Goal: Information Seeking & Learning: Learn about a topic

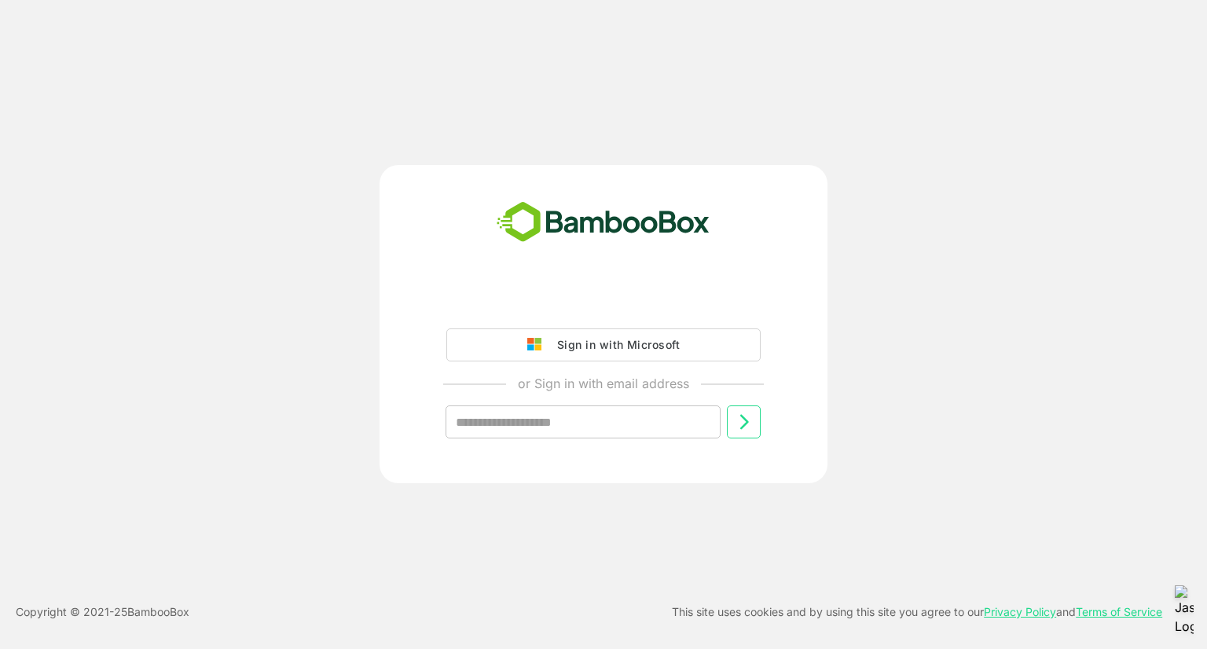
click at [588, 349] on div "Sign in with Microsoft" at bounding box center [614, 345] width 130 height 20
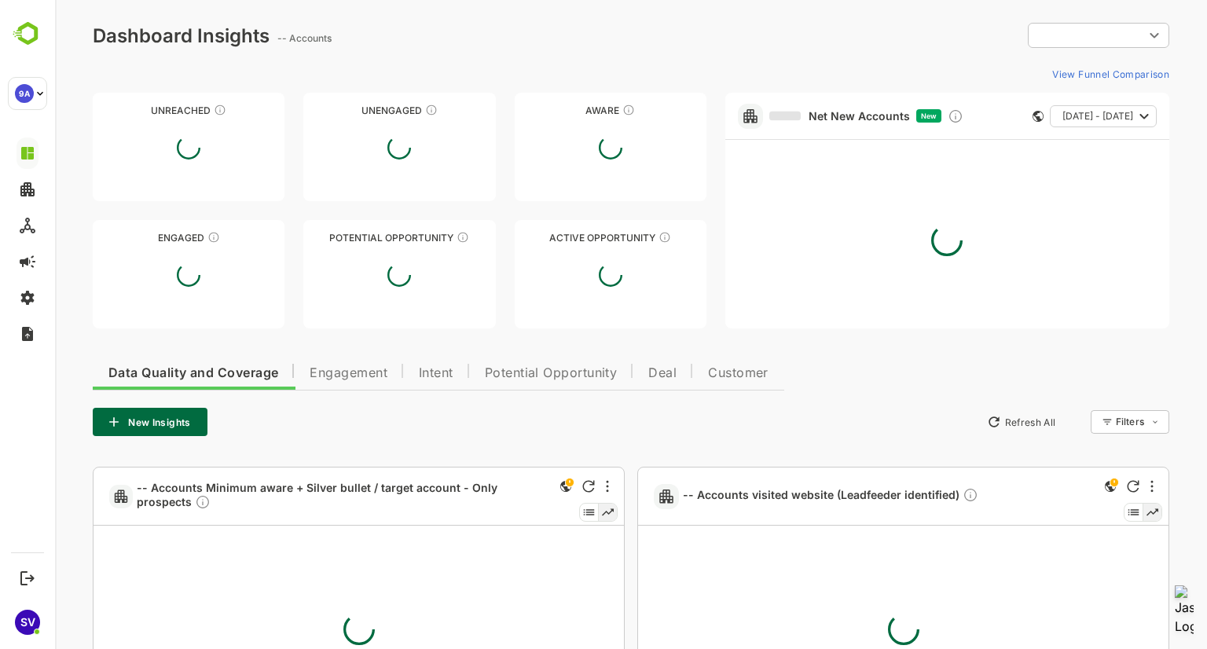
type input "**********"
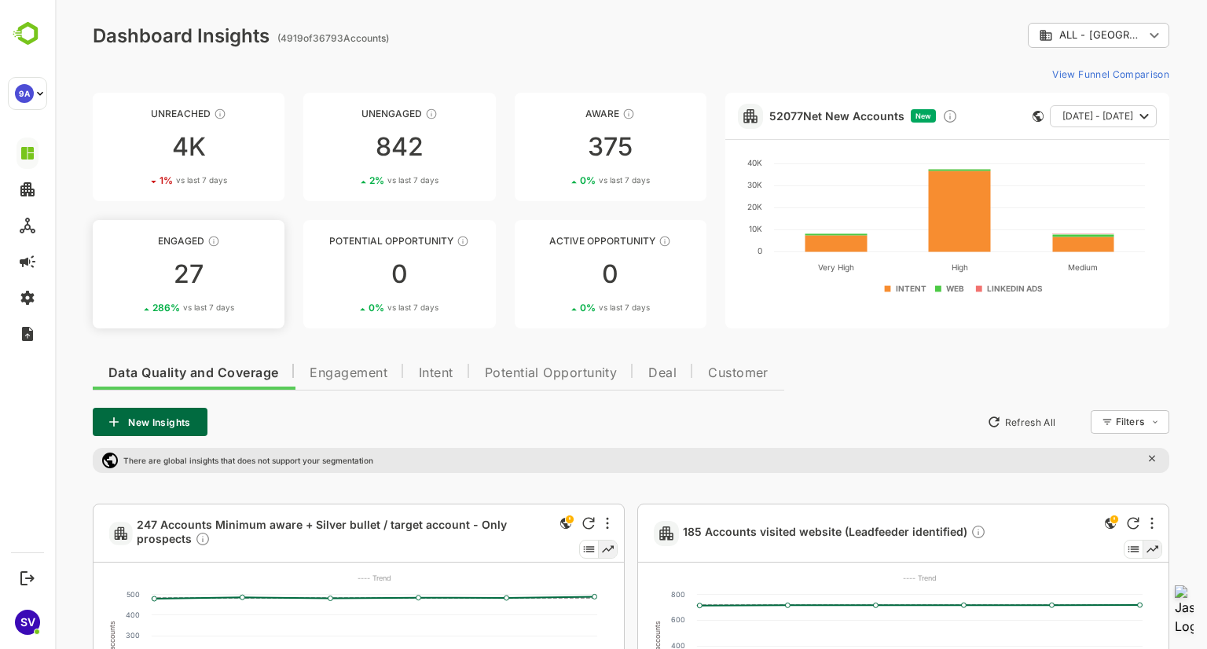
click at [196, 274] on div "27" at bounding box center [189, 274] width 192 height 25
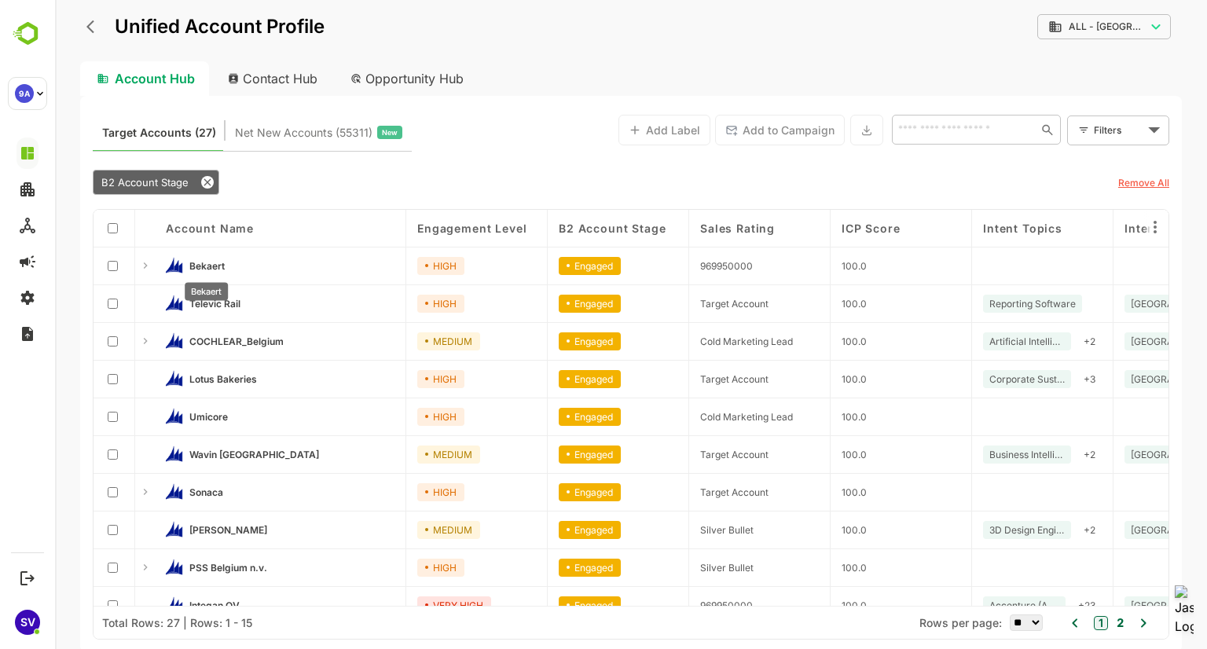
click at [218, 261] on span "Bekaert" at bounding box center [206, 266] width 35 height 12
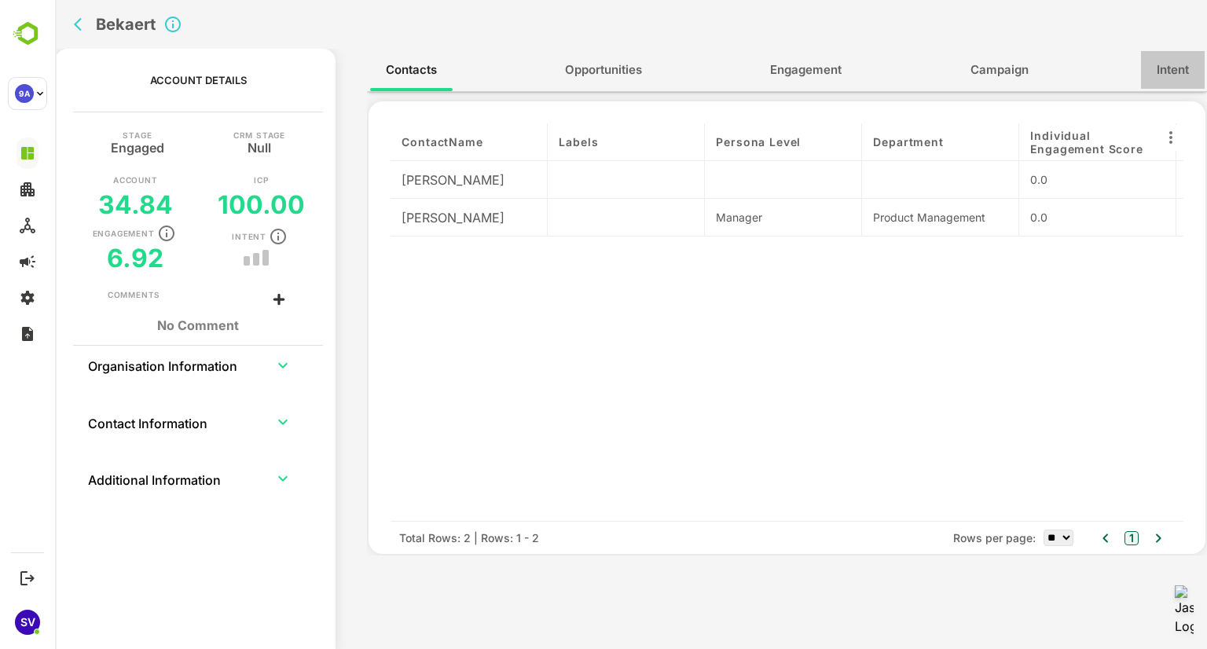
click at [1181, 64] on span "Intent" at bounding box center [1172, 70] width 32 height 20
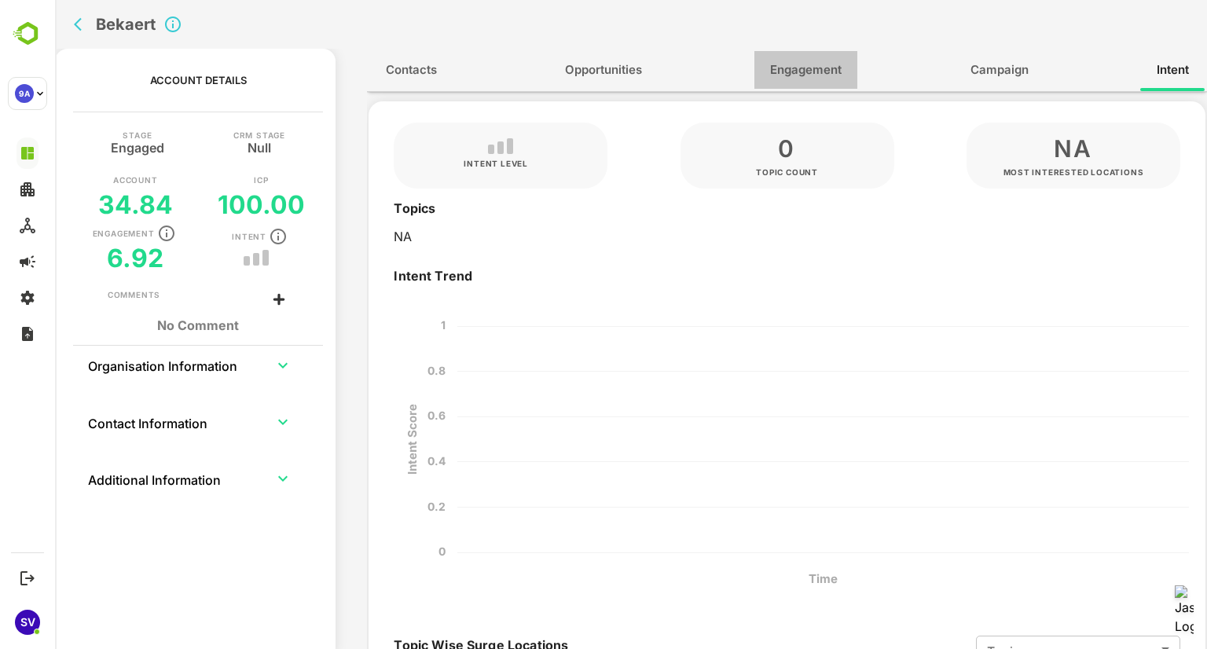
drag, startPoint x: 754, startPoint y: 85, endPoint x: 767, endPoint y: 84, distance: 12.6
click at [763, 83] on button "Engagement" at bounding box center [805, 70] width 103 height 38
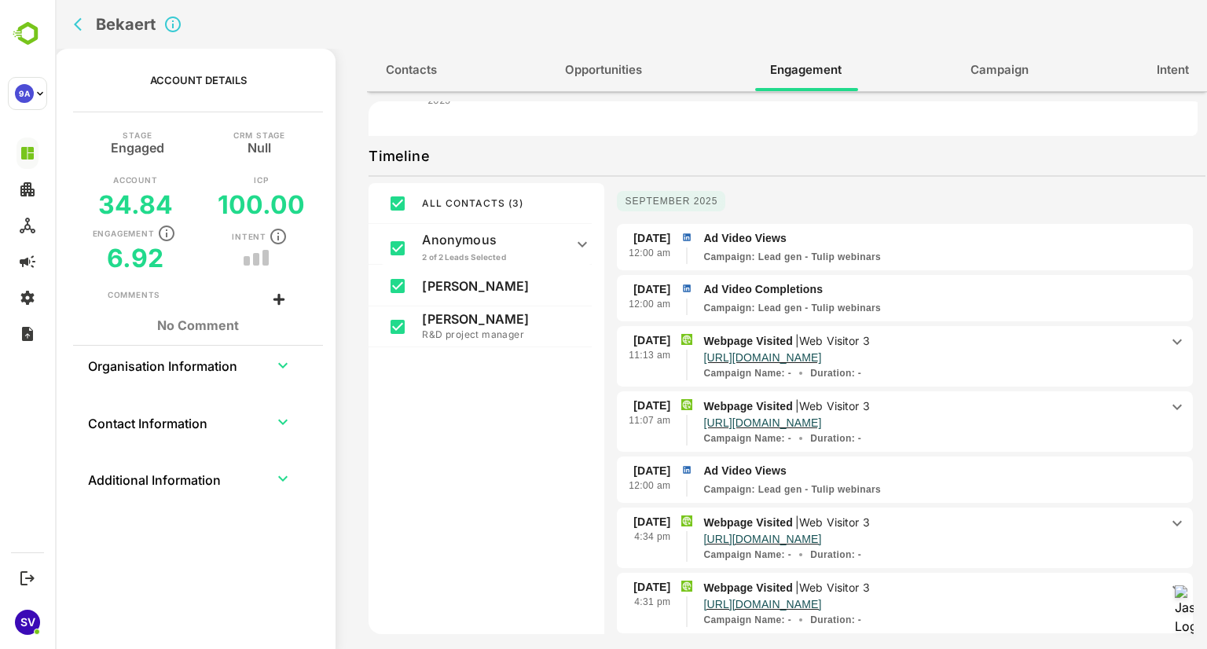
scroll to position [177, 0]
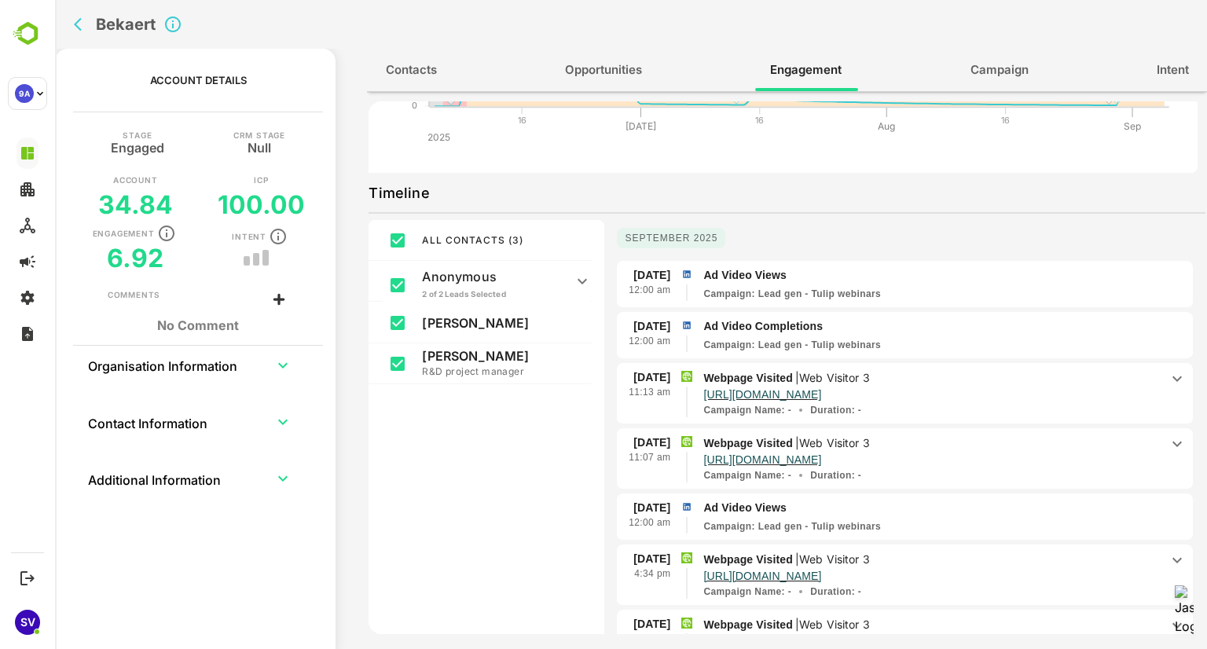
click at [1171, 70] on span "Intent" at bounding box center [1172, 70] width 32 height 20
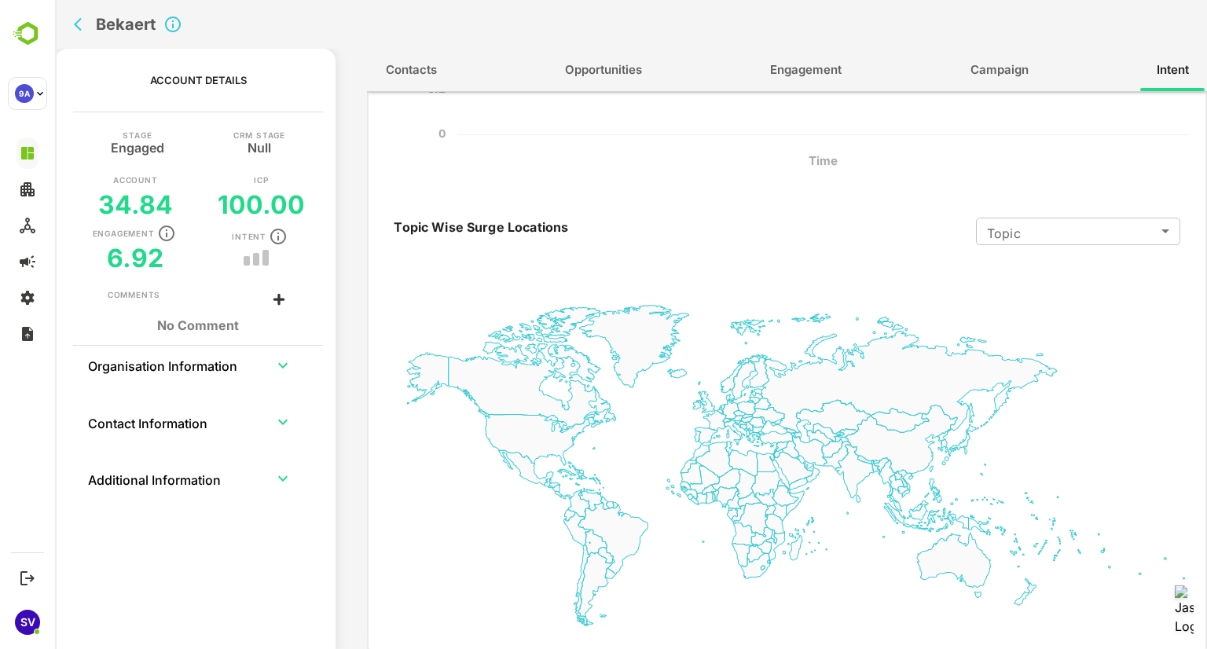
scroll to position [0, 0]
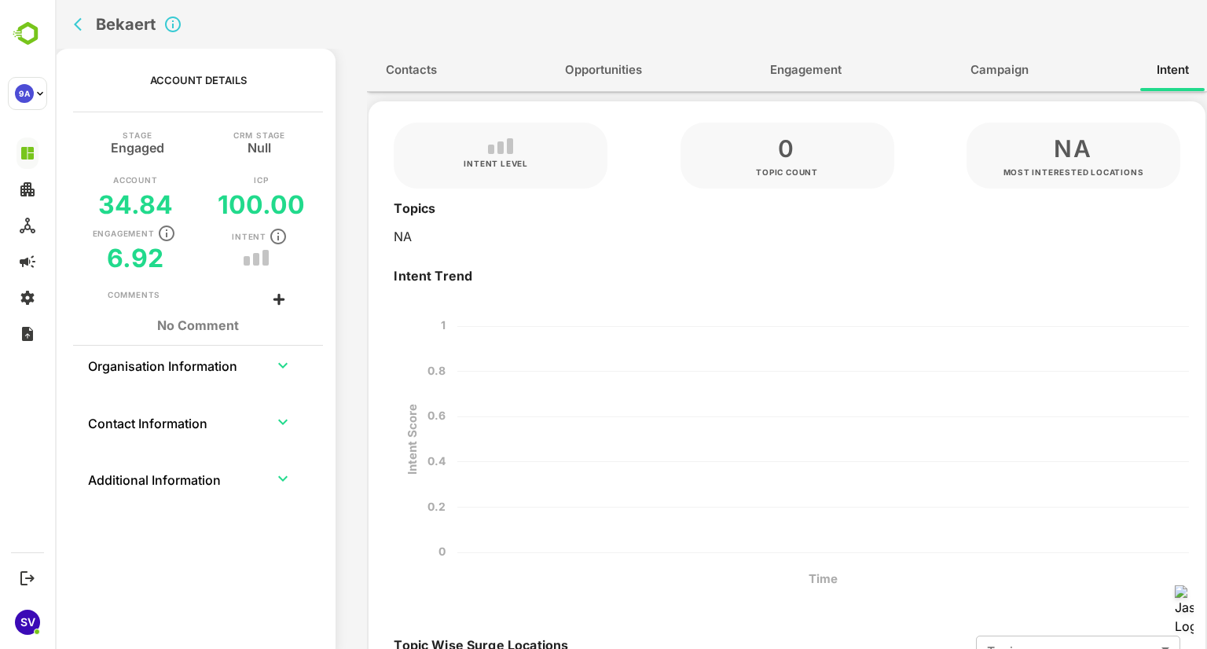
click at [79, 27] on icon "back" at bounding box center [78, 24] width 8 height 13
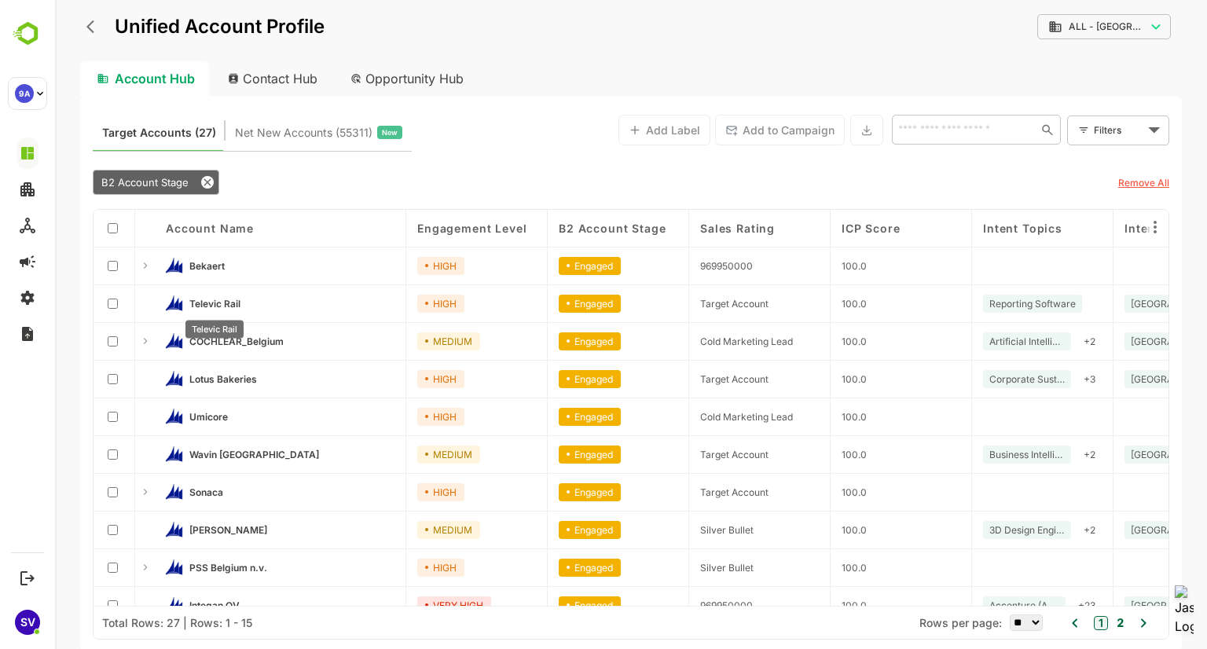
click at [220, 298] on span "Televic Rail" at bounding box center [214, 304] width 51 height 12
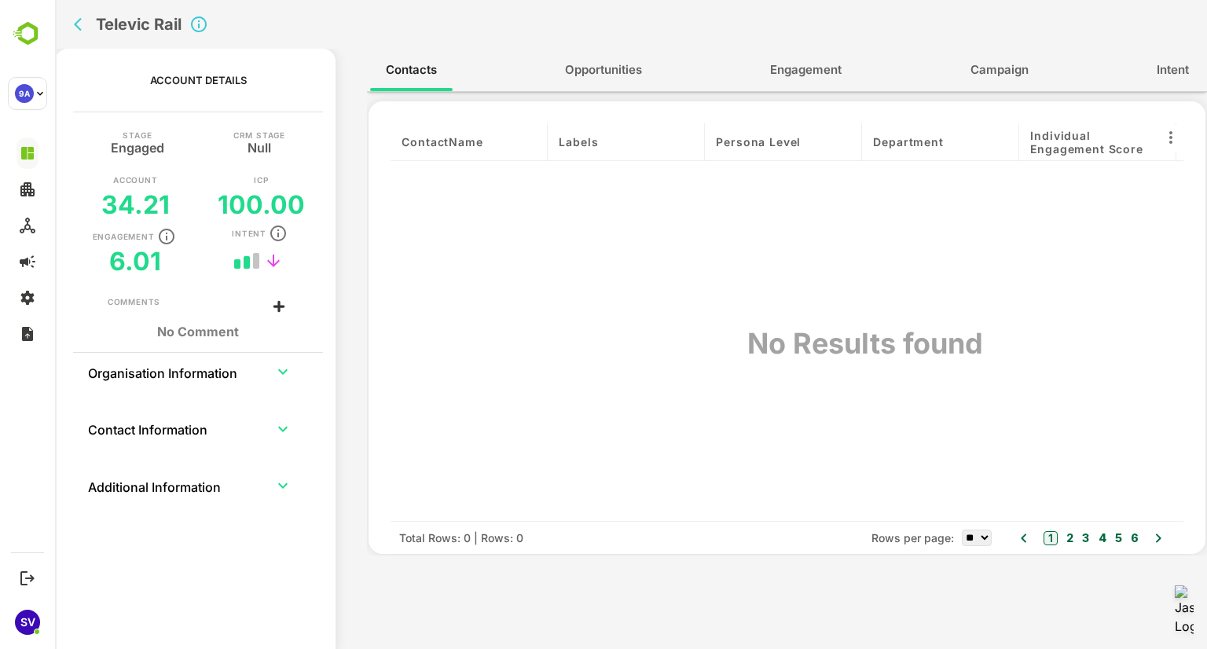
click at [1160, 69] on span "Intent" at bounding box center [1172, 70] width 32 height 20
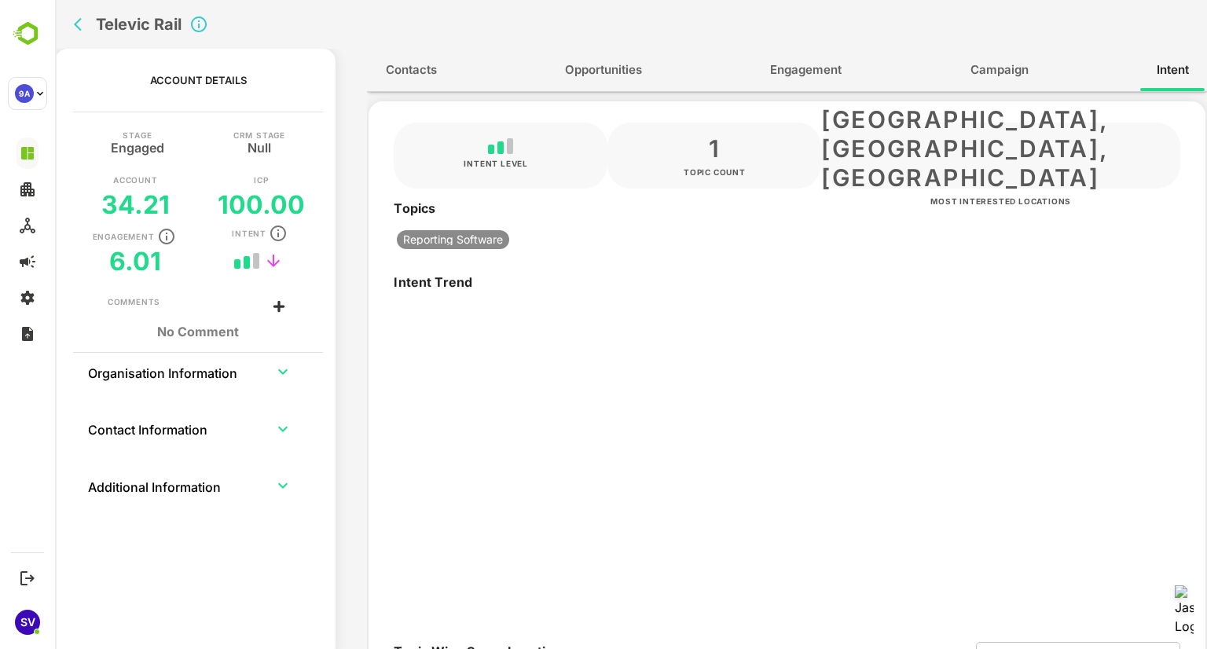
type input "*******"
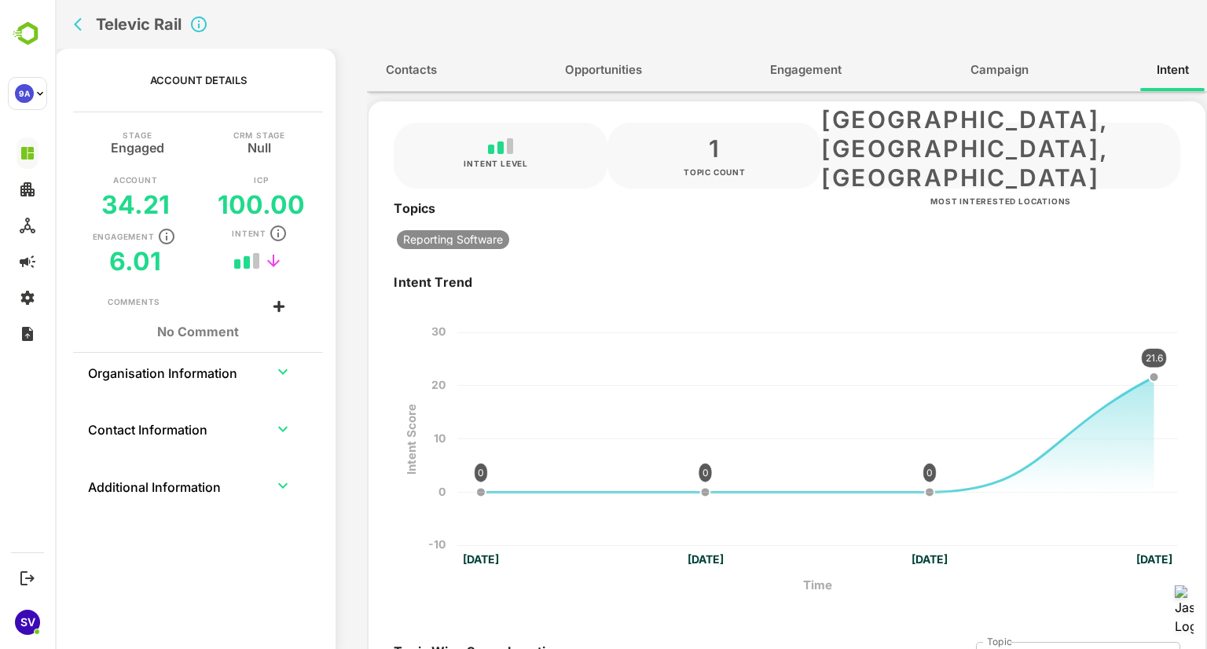
click at [74, 16] on button "back" at bounding box center [82, 25] width 24 height 24
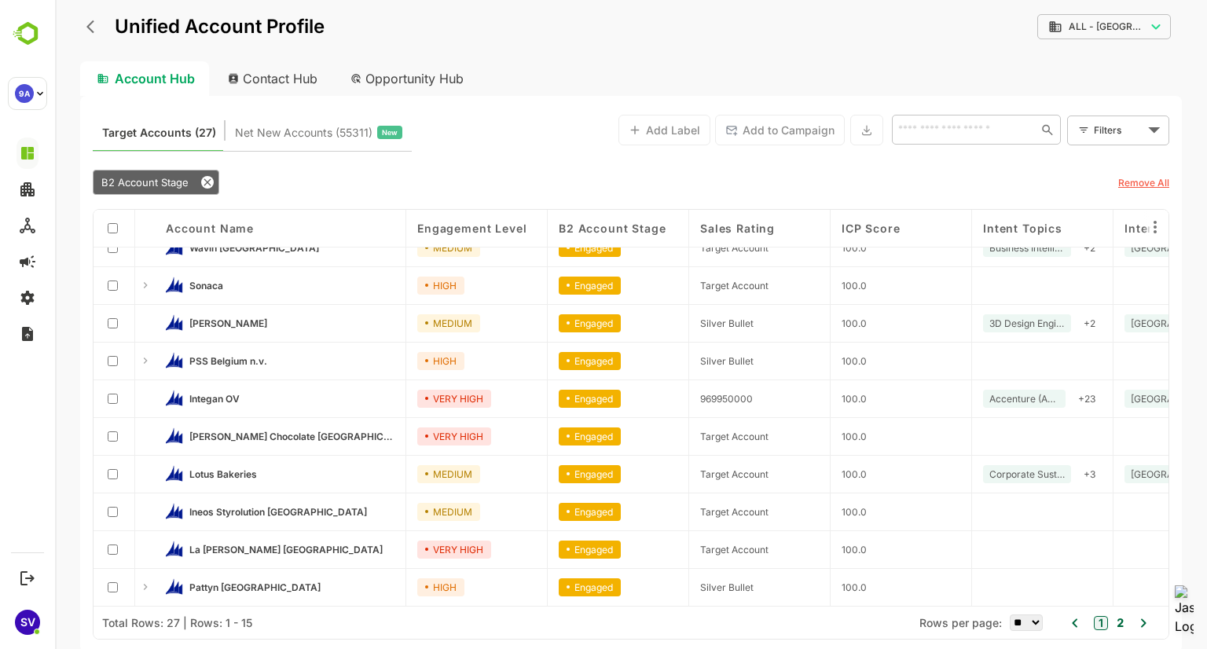
scroll to position [211, 0]
click at [223, 363] on link "PSS Belgium n.v." at bounding box center [291, 360] width 205 height 17
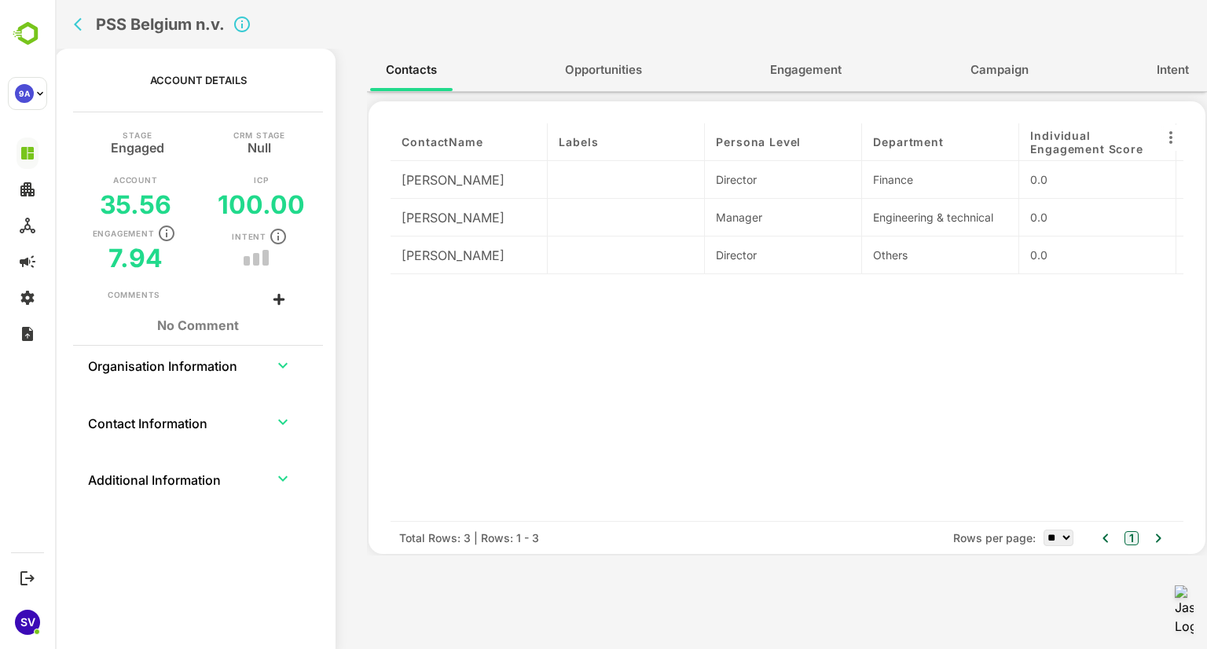
click at [1166, 72] on span "Intent" at bounding box center [1172, 70] width 32 height 20
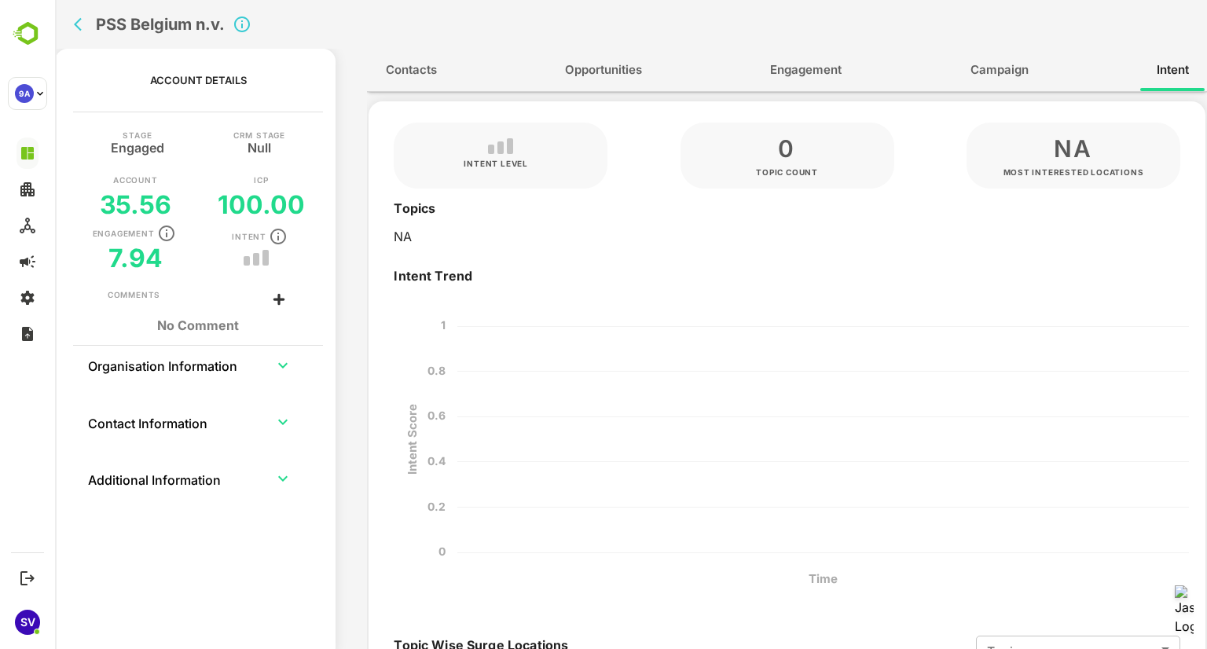
click at [776, 68] on span "Engagement" at bounding box center [805, 70] width 71 height 20
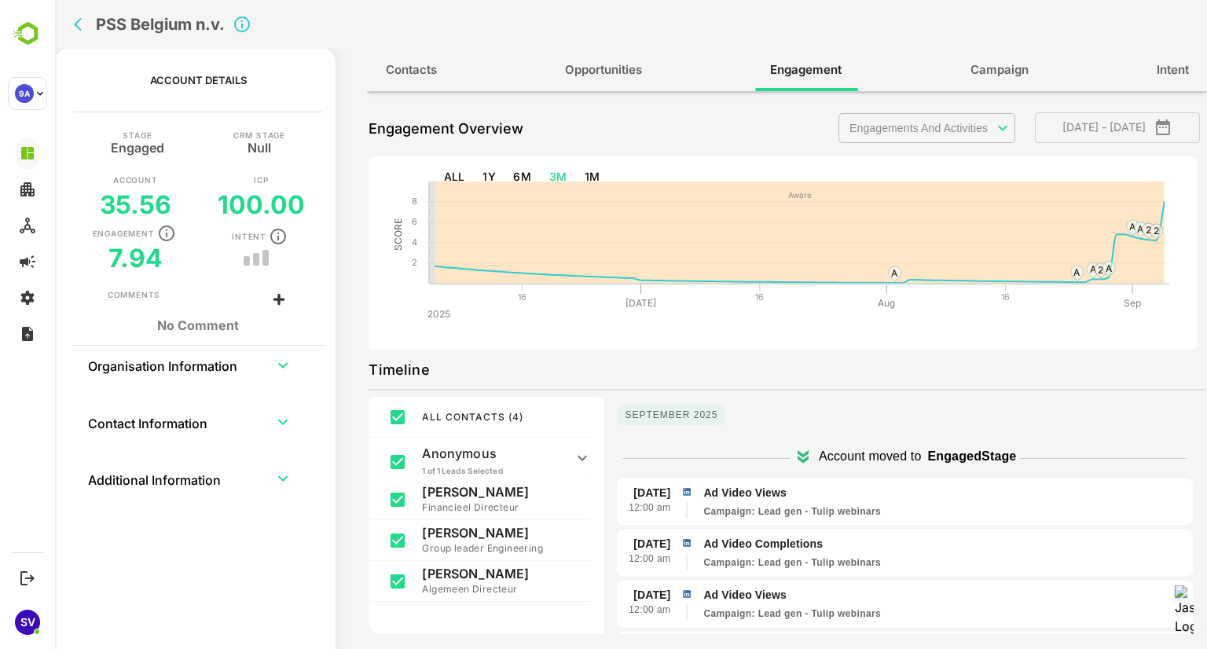
click at [81, 26] on icon "back" at bounding box center [82, 24] width 16 height 16
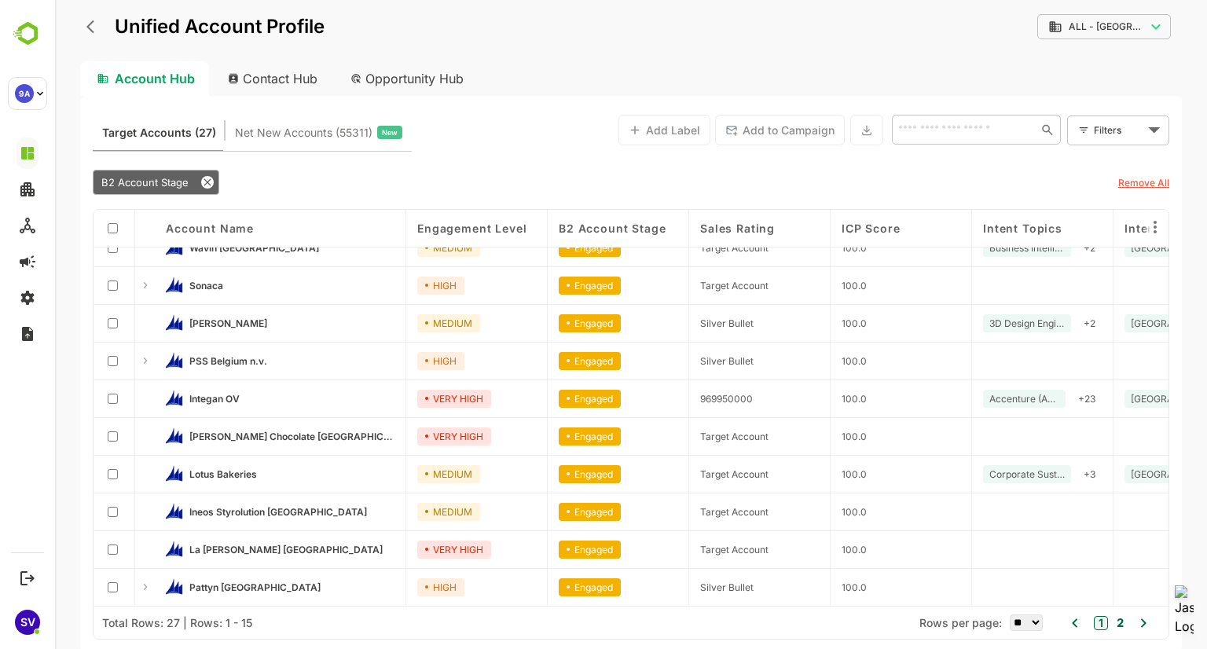
click at [215, 503] on link "Ineos Styrolution [GEOGRAPHIC_DATA]" at bounding box center [291, 511] width 205 height 17
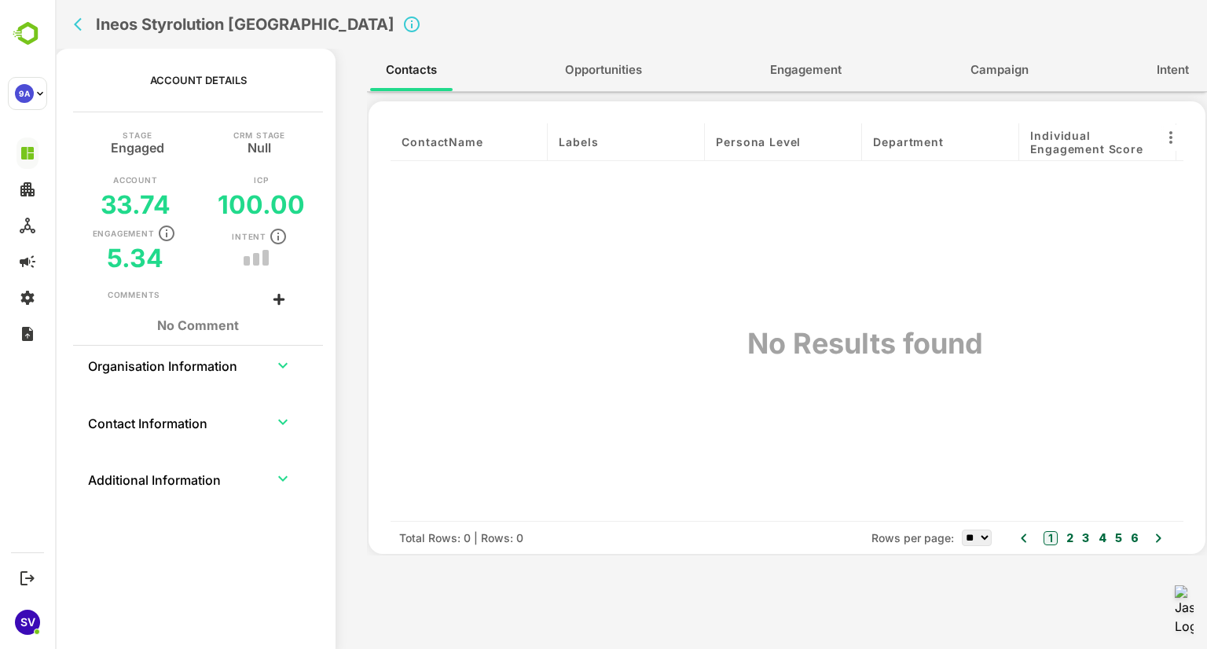
click at [85, 19] on icon "back" at bounding box center [82, 24] width 16 height 16
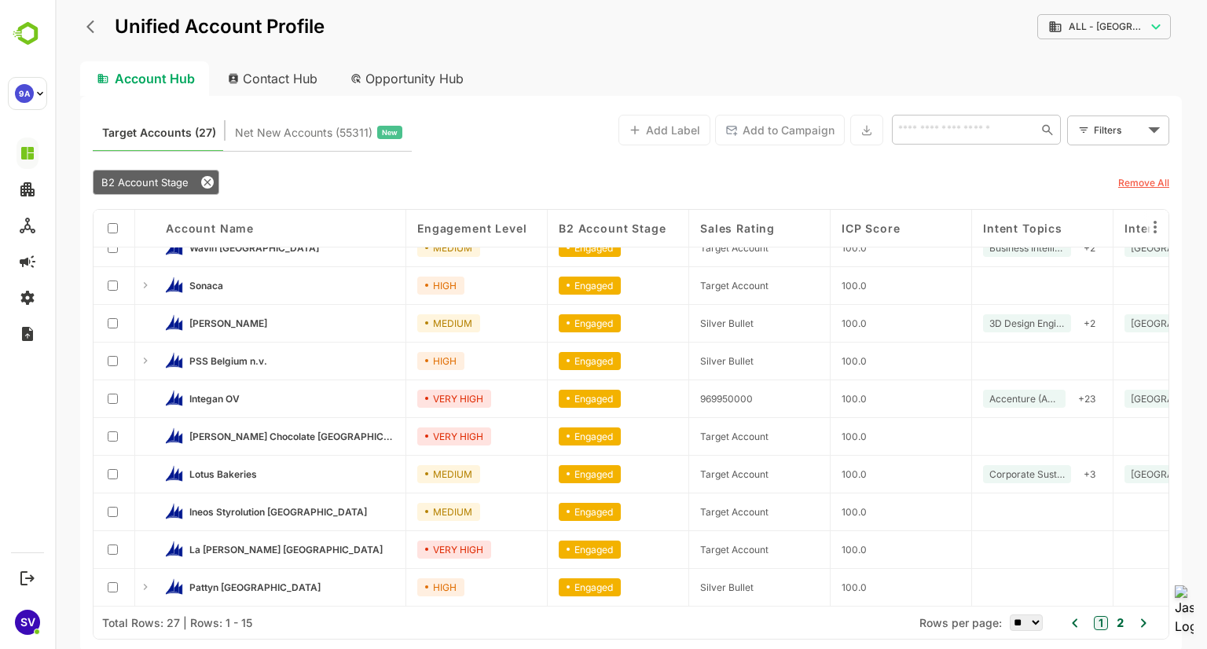
click at [249, 582] on span "Pattyn [GEOGRAPHIC_DATA]" at bounding box center [254, 587] width 131 height 12
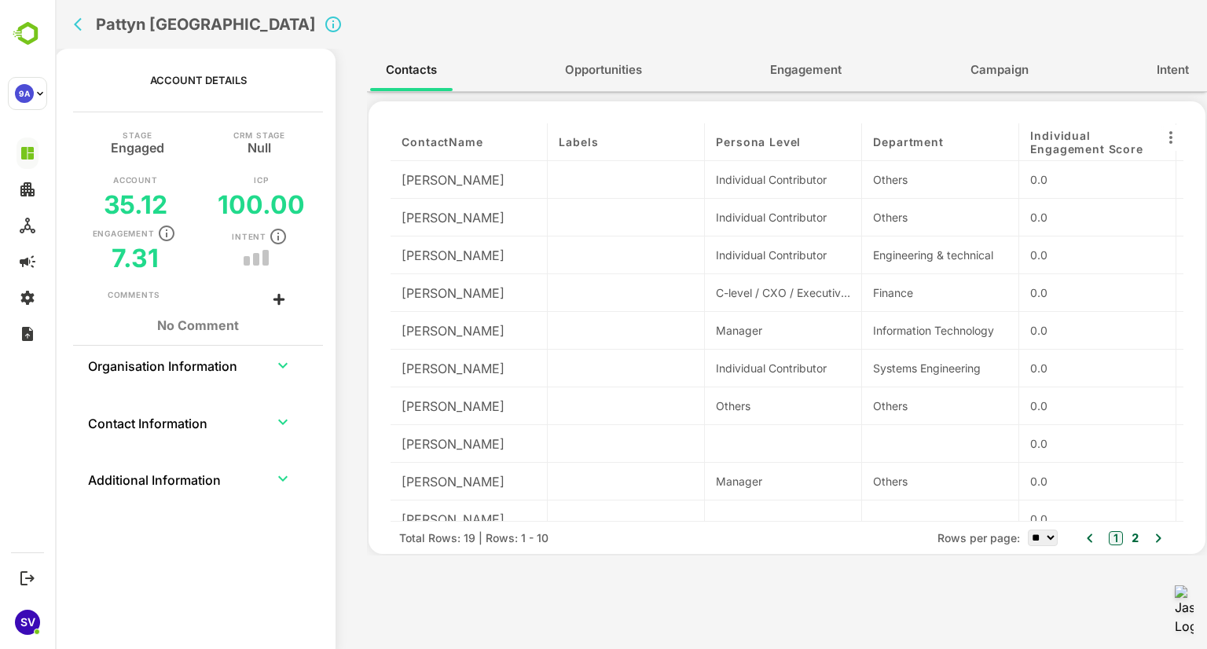
click at [1168, 70] on span "Intent" at bounding box center [1172, 70] width 32 height 20
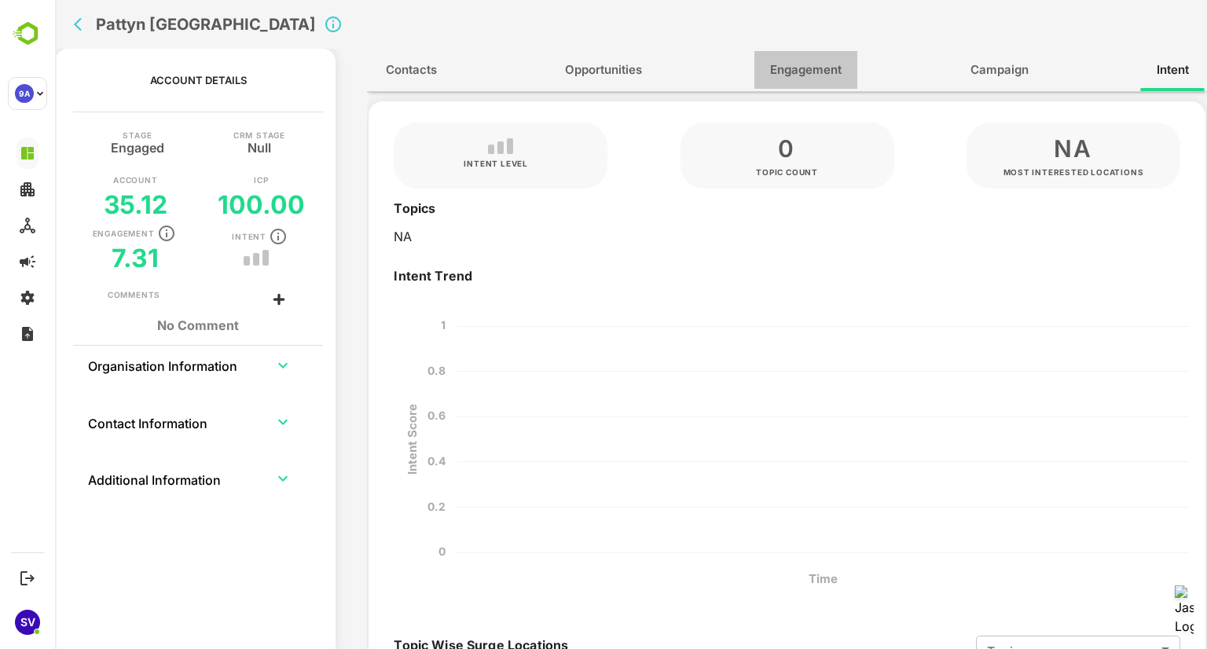
click at [768, 64] on button "Engagement" at bounding box center [805, 70] width 103 height 38
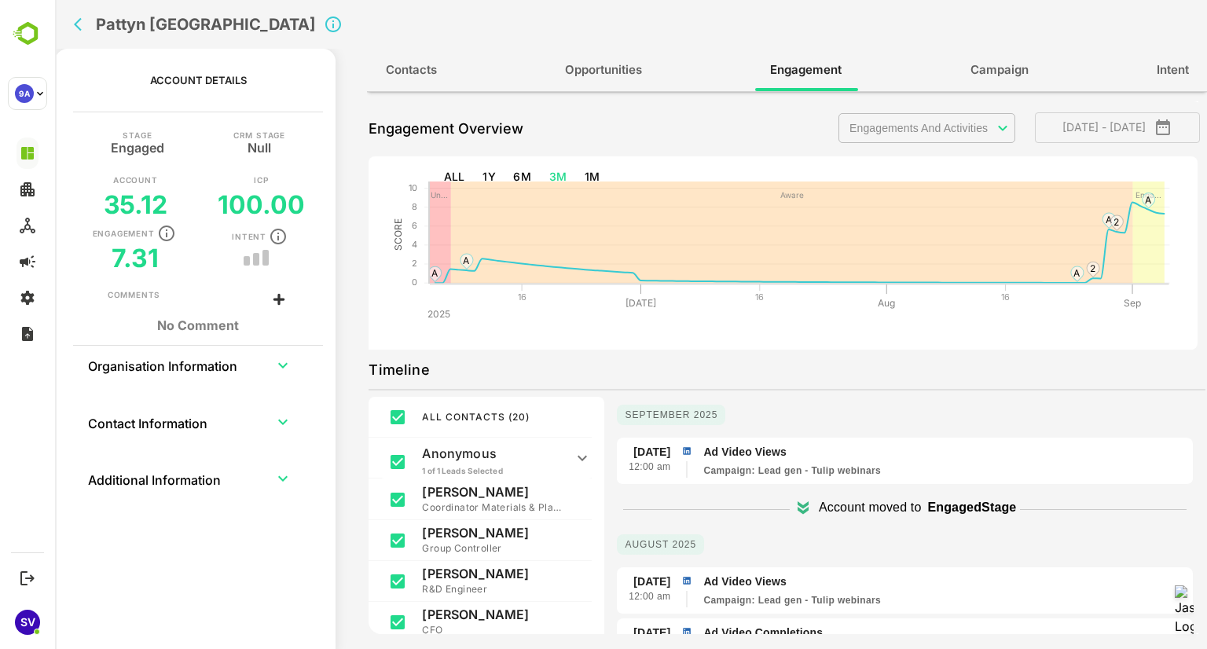
click at [85, 20] on icon "back" at bounding box center [82, 24] width 16 height 16
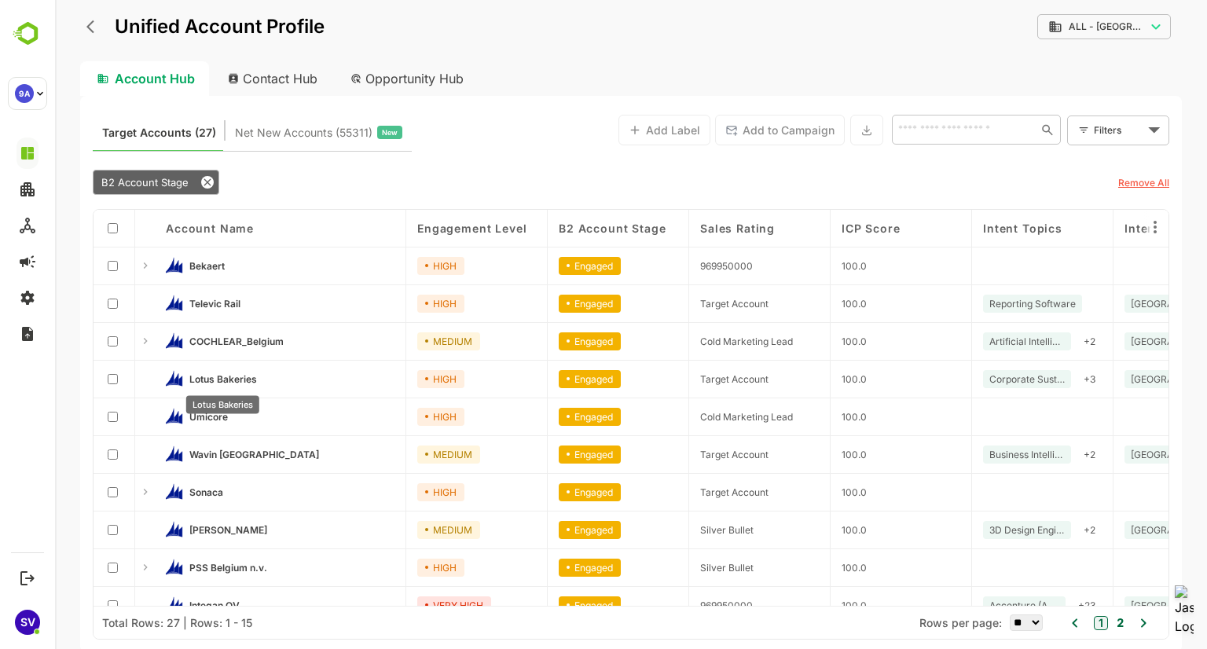
click at [236, 383] on span "Lotus Bakeries" at bounding box center [223, 379] width 68 height 12
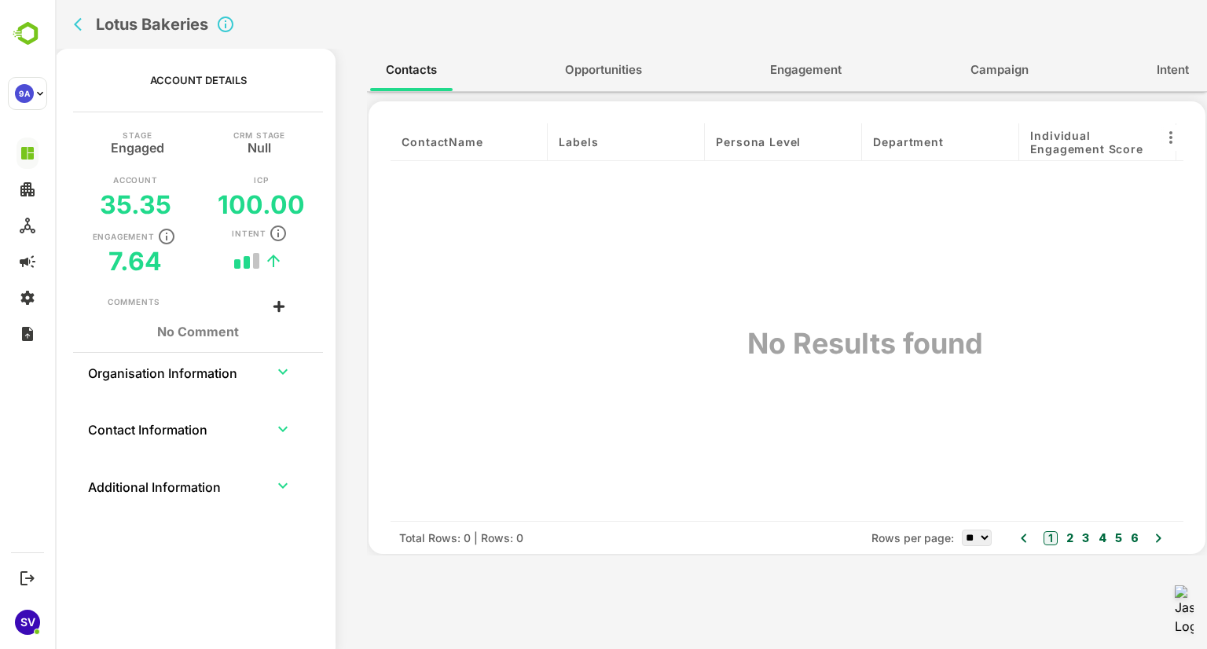
click at [810, 72] on span "Engagement" at bounding box center [805, 70] width 71 height 20
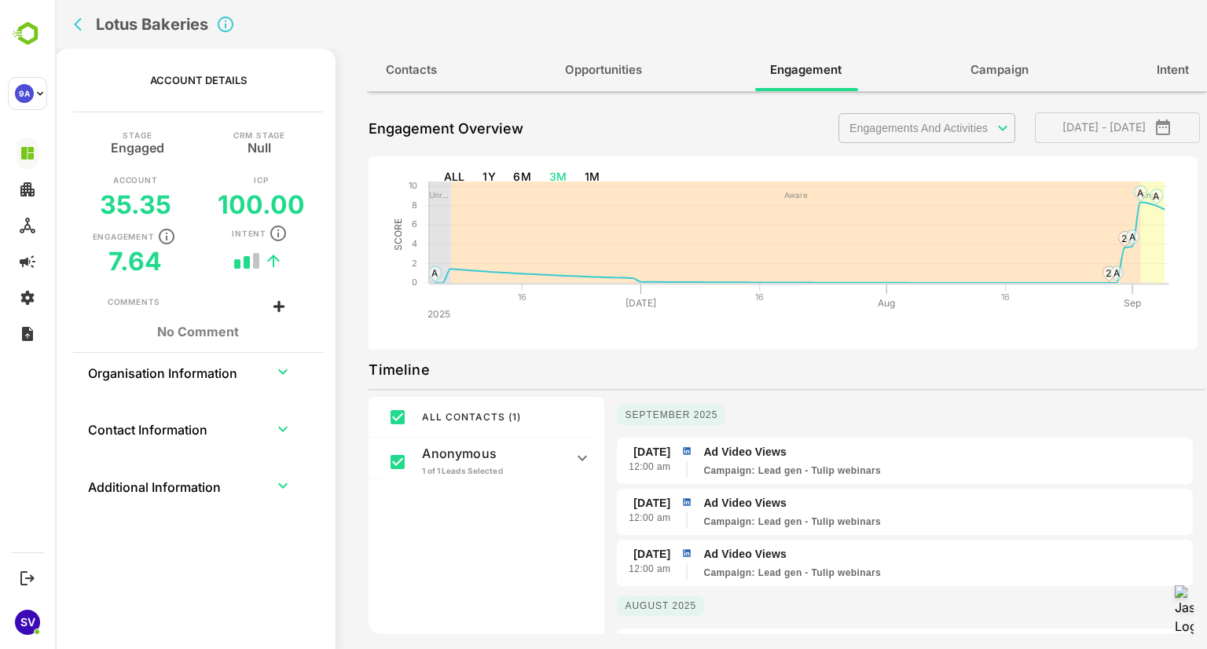
click at [1170, 72] on span "Intent" at bounding box center [1172, 70] width 32 height 20
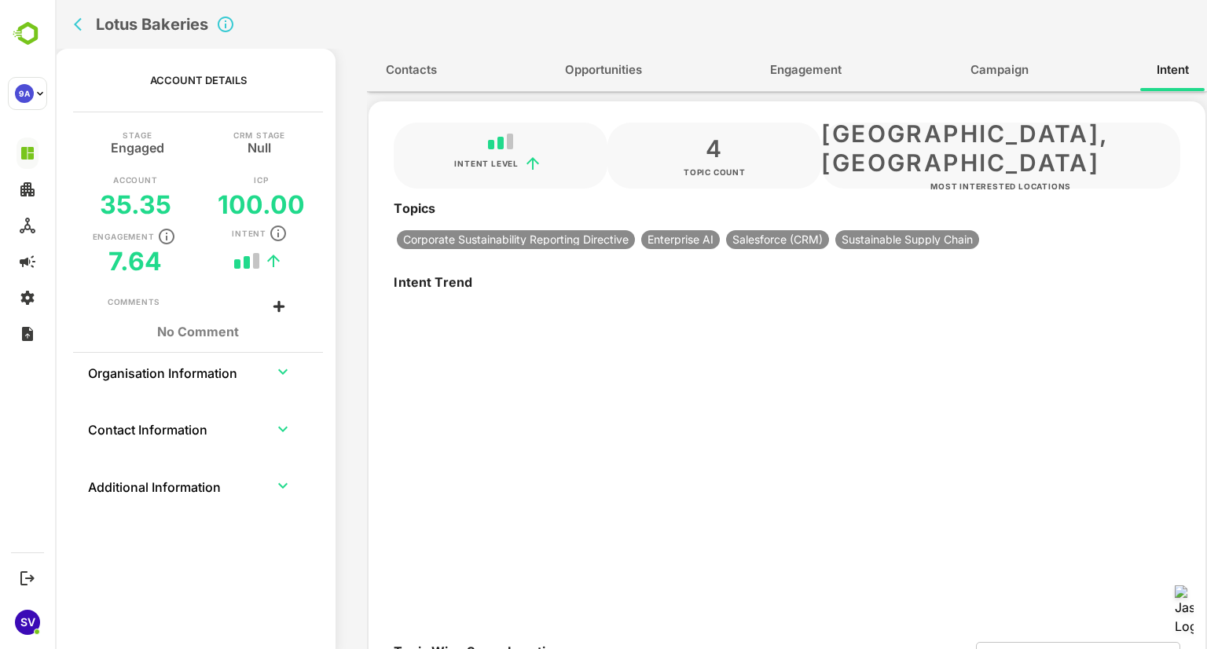
type input "**********"
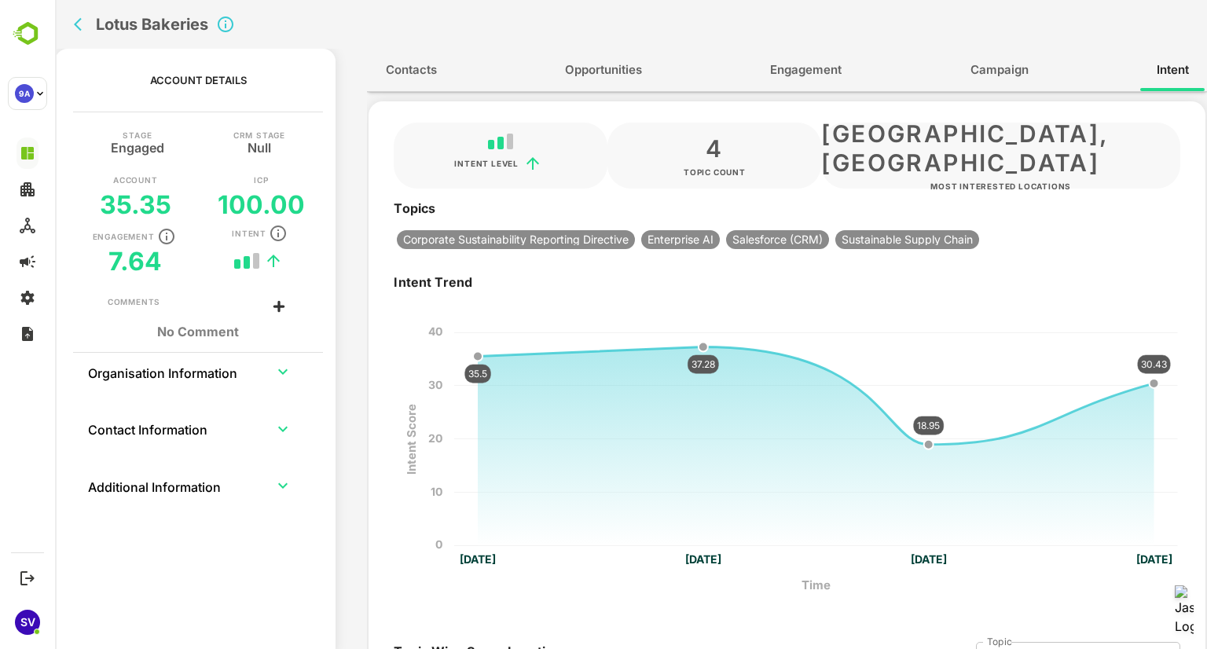
click at [793, 64] on span "Engagement" at bounding box center [805, 70] width 71 height 20
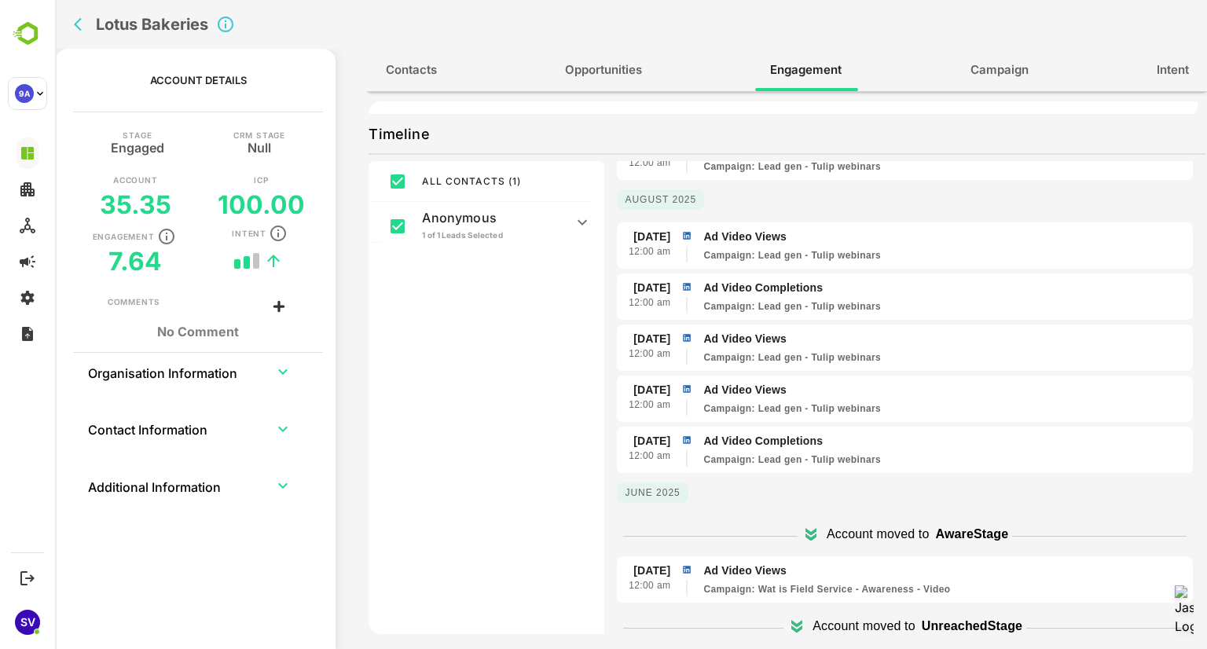
scroll to position [237, 0]
